Goal: Task Accomplishment & Management: Complete application form

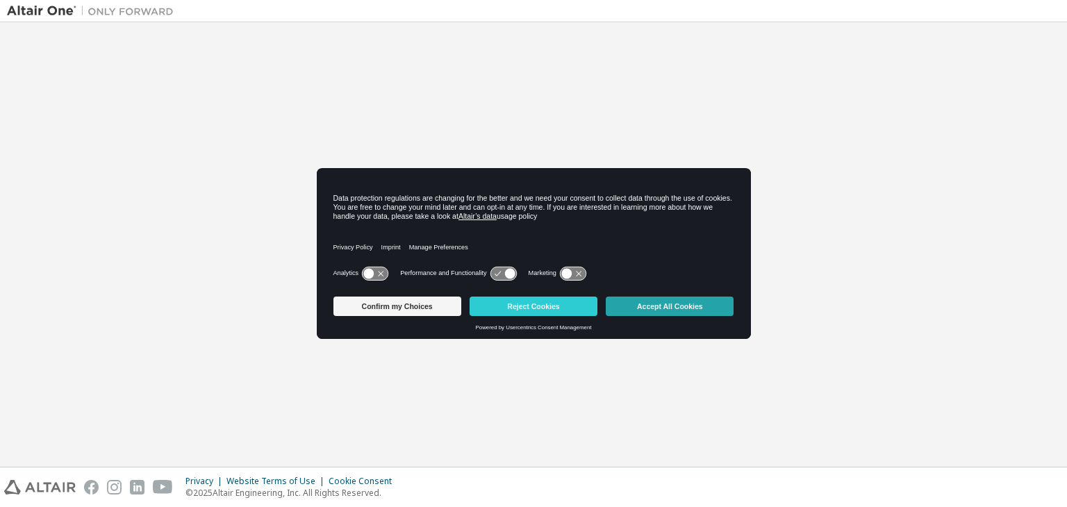
click at [692, 304] on button "Accept All Cookies" at bounding box center [670, 306] width 128 height 19
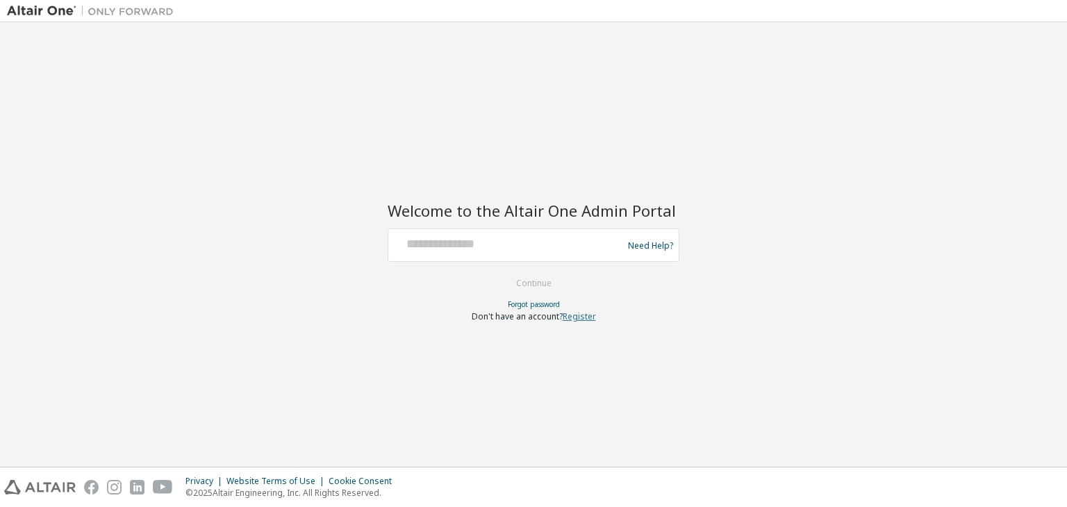
click at [586, 315] on link "Register" at bounding box center [579, 317] width 33 height 12
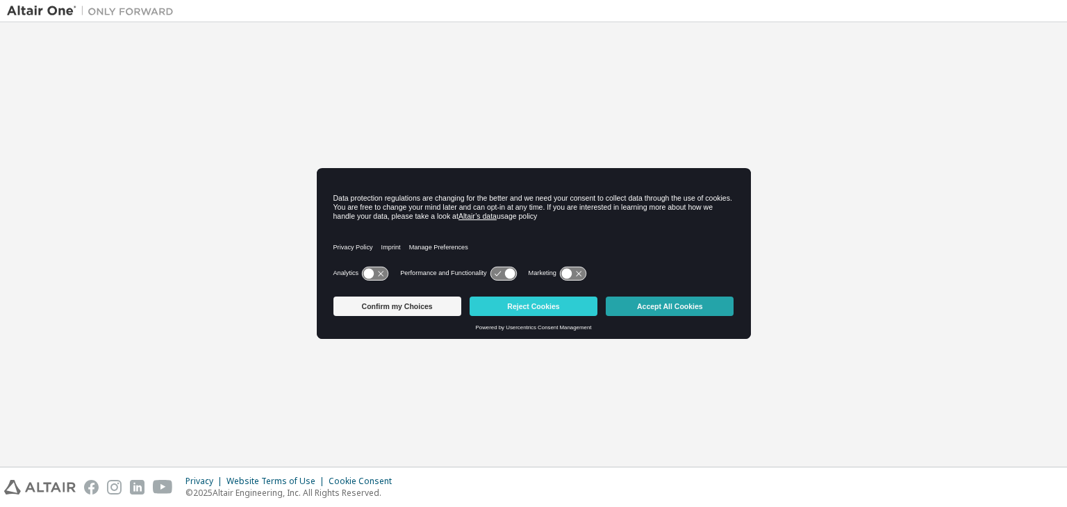
click at [656, 306] on button "Accept All Cookies" at bounding box center [670, 306] width 128 height 19
click at [674, 310] on button "Accept All Cookies" at bounding box center [670, 306] width 128 height 19
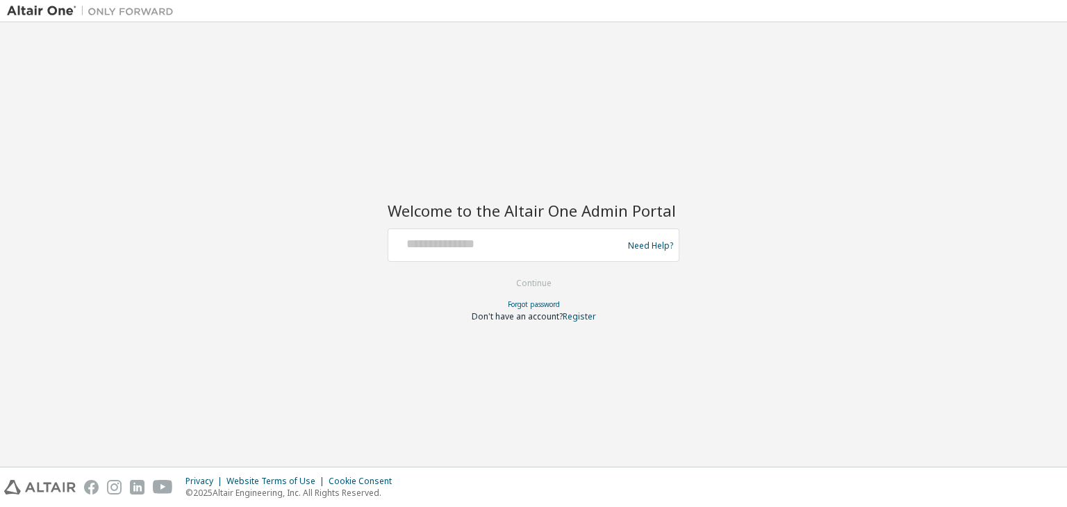
drag, startPoint x: 668, startPoint y: 0, endPoint x: 578, endPoint y: 73, distance: 116.1
click at [578, 73] on div "Welcome to the Altair One Admin Portal Need Help? Please make sure that you pro…" at bounding box center [533, 244] width 1053 height 431
click at [515, 249] on input "text" at bounding box center [507, 242] width 227 height 20
click at [577, 318] on link "Register" at bounding box center [579, 317] width 33 height 12
